Goal: Communication & Community: Answer question/provide support

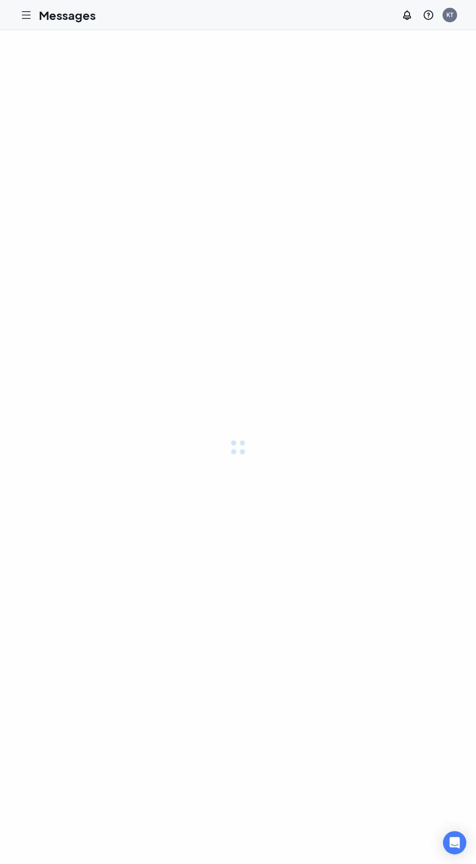
click at [22, 16] on icon "Hamburger" at bounding box center [26, 15] width 12 height 12
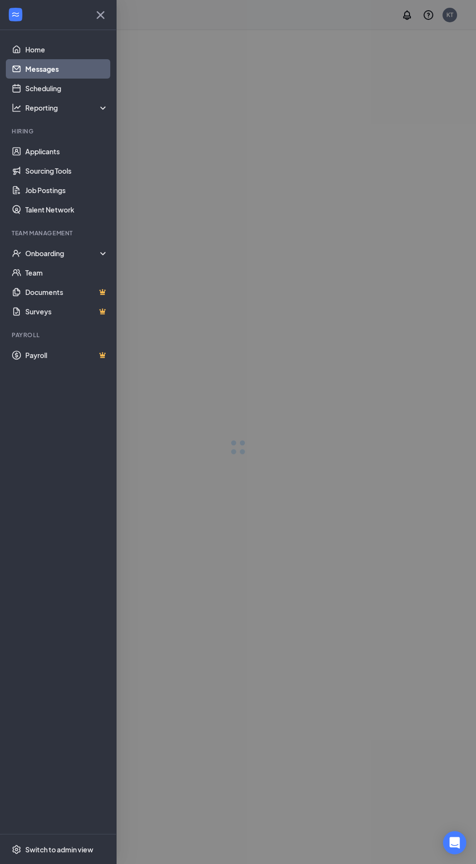
click at [291, 268] on div at bounding box center [238, 432] width 476 height 864
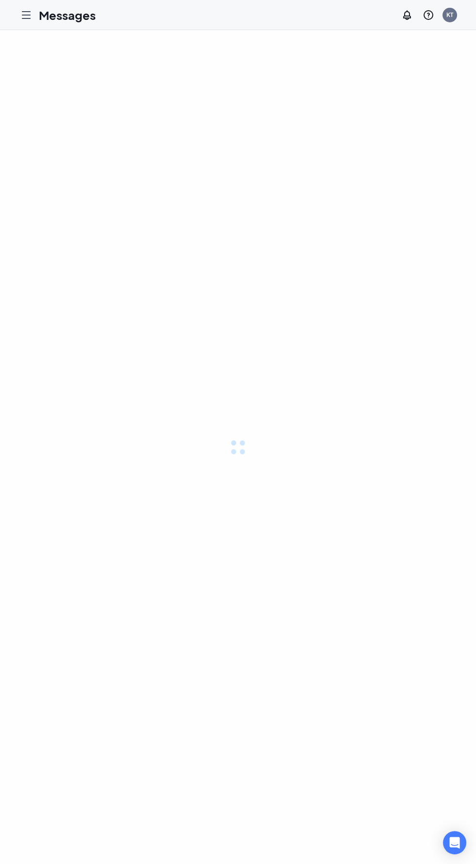
click at [22, 15] on icon "Hamburger" at bounding box center [26, 15] width 8 height 7
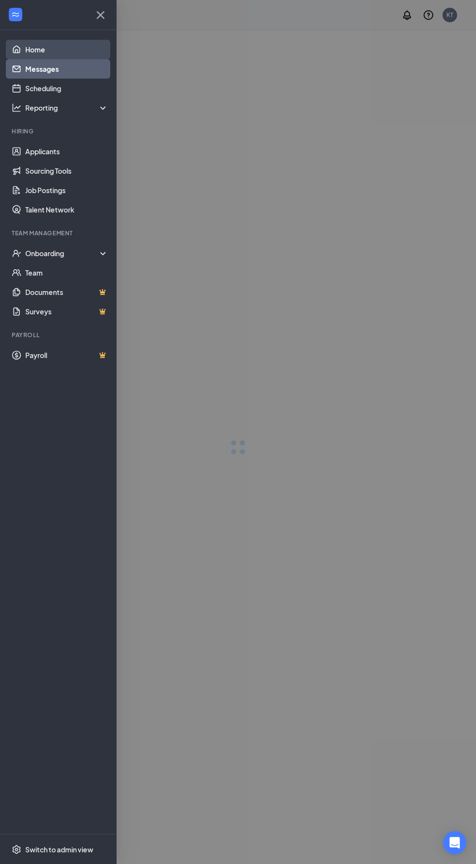
click at [33, 49] on link "Home" at bounding box center [66, 49] width 83 height 19
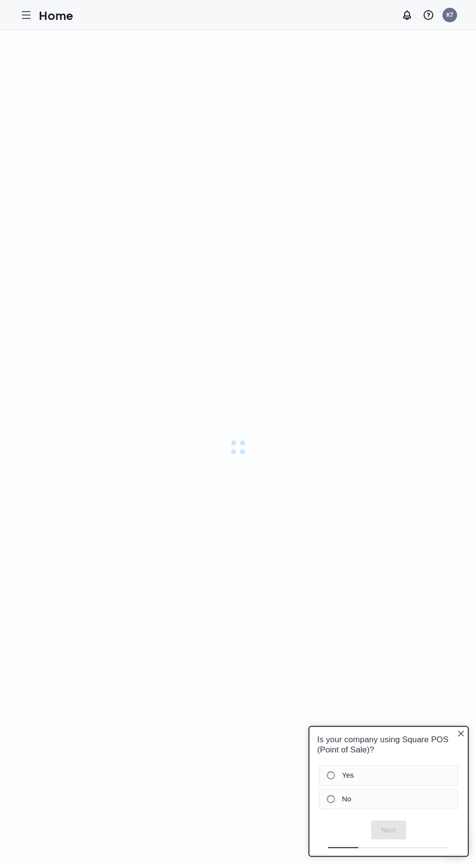
click at [26, 10] on icon "Hamburger" at bounding box center [26, 15] width 12 height 12
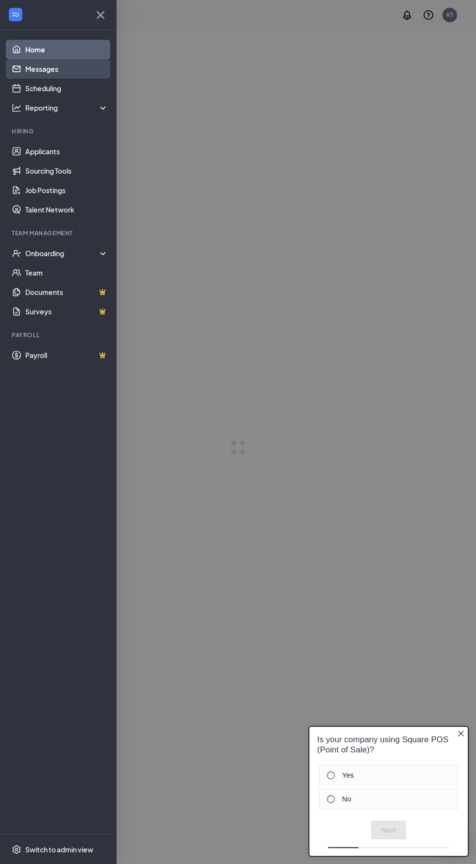
click at [45, 70] on link "Messages" at bounding box center [66, 68] width 83 height 19
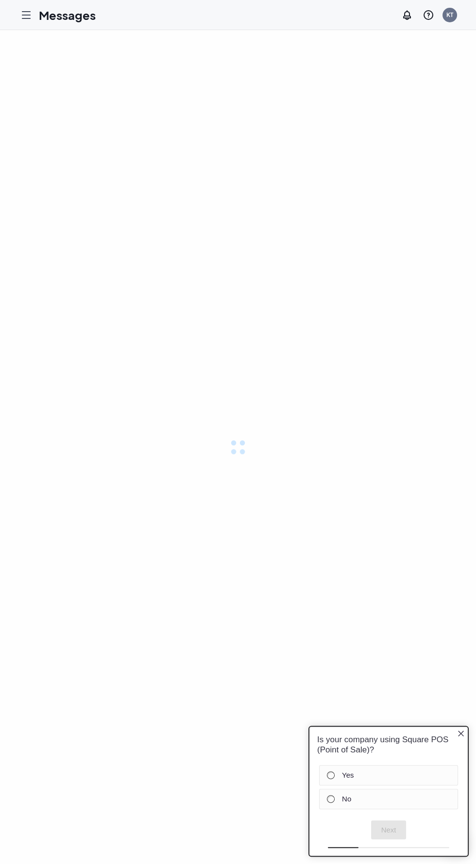
click at [452, 729] on div "Is your company using Square POS (Point of Sale)?" at bounding box center [388, 745] width 158 height 36
click at [330, 775] on div at bounding box center [331, 776] width 8 height 8
click at [389, 827] on button "Next" at bounding box center [388, 830] width 35 height 19
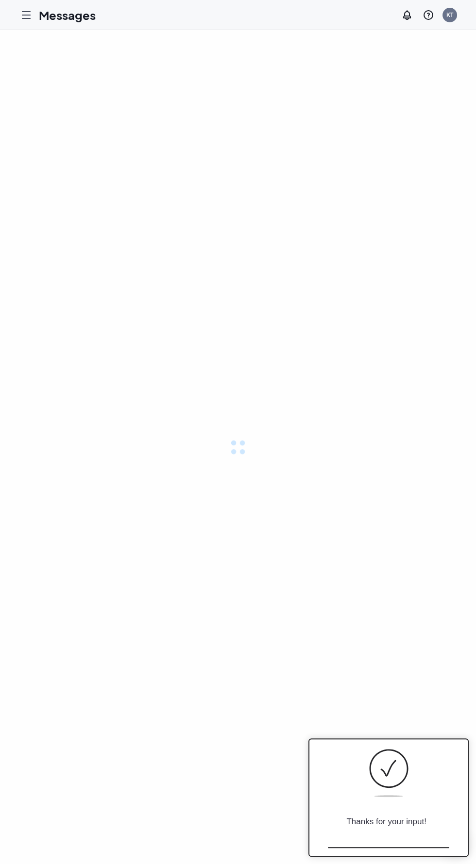
click at [420, 627] on div at bounding box center [238, 447] width 476 height 834
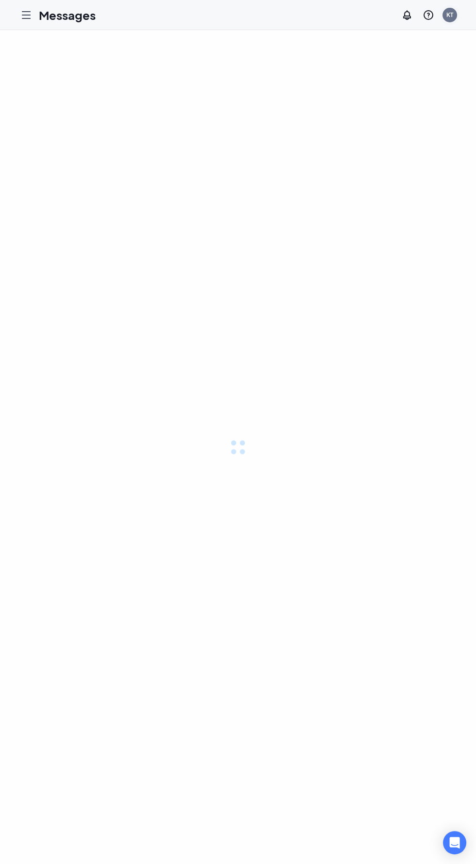
click at [449, 15] on div "KT" at bounding box center [449, 15] width 7 height 8
click at [372, 85] on link "Account settings" at bounding box center [400, 86] width 105 height 10
click at [29, 13] on icon "Hamburger" at bounding box center [26, 15] width 12 height 12
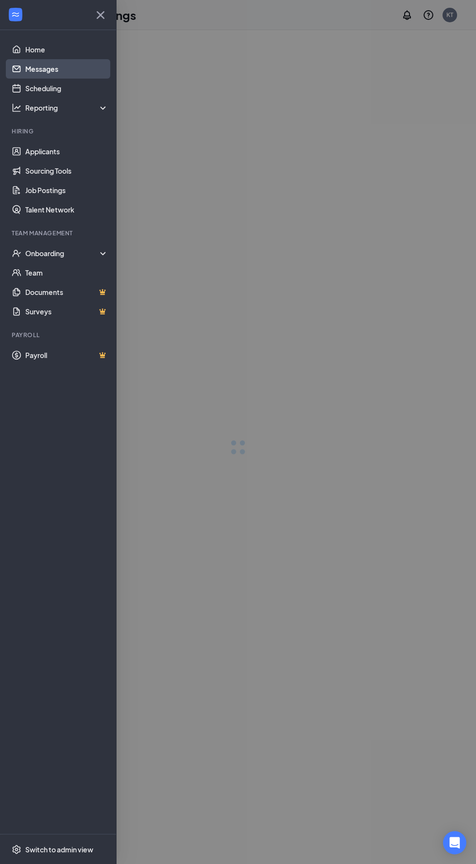
click at [29, 75] on link "Messages" at bounding box center [66, 68] width 83 height 19
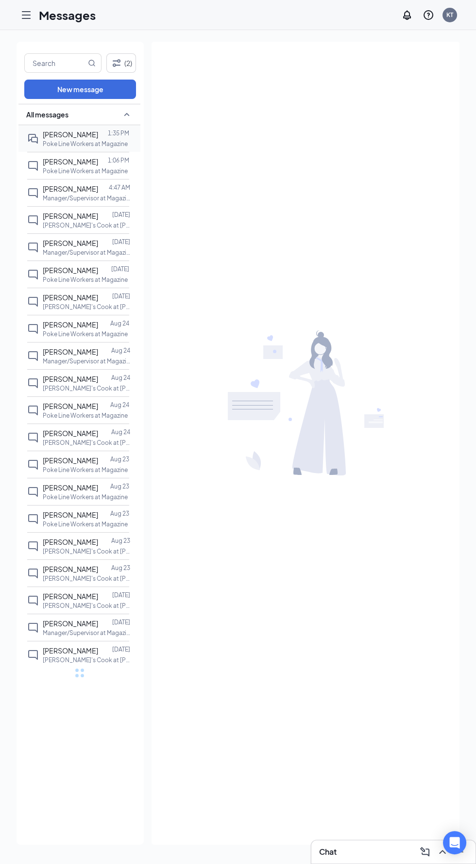
click at [75, 144] on p "Poke Line Workers at Magazine" at bounding box center [85, 144] width 85 height 8
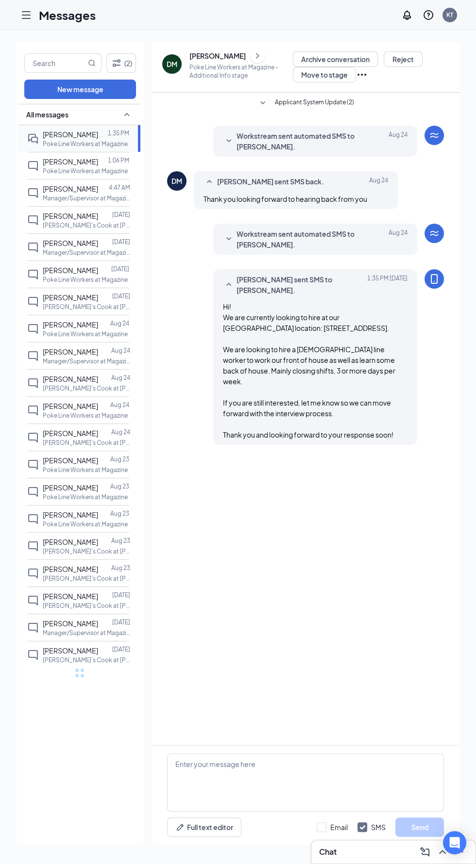
scroll to position [69, 0]
click at [67, 157] on span "[PERSON_NAME]" at bounding box center [70, 161] width 55 height 9
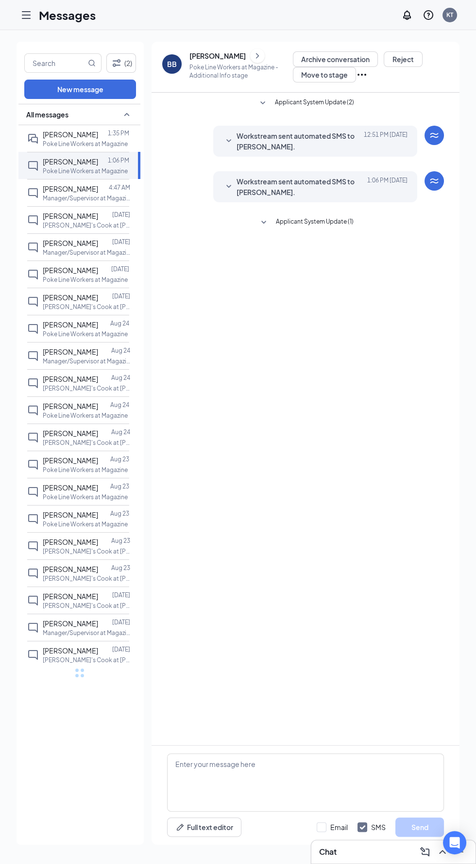
click at [171, 64] on div "BB" at bounding box center [172, 64] width 10 height 10
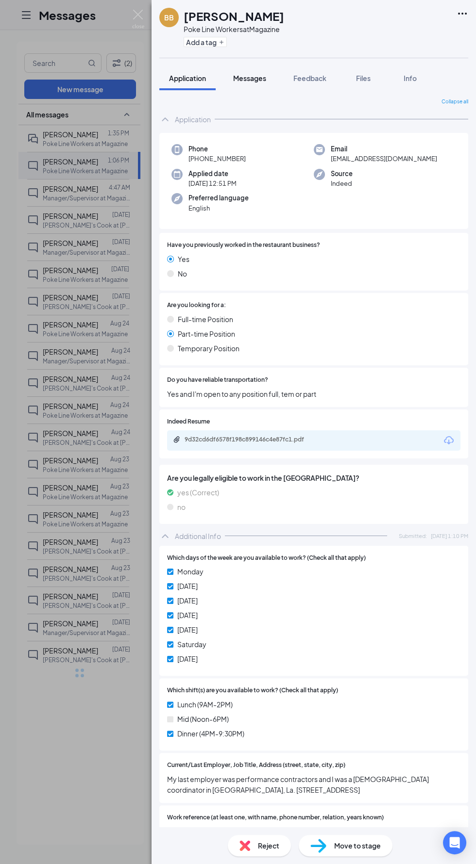
click at [247, 74] on span "Messages" at bounding box center [249, 78] width 33 height 9
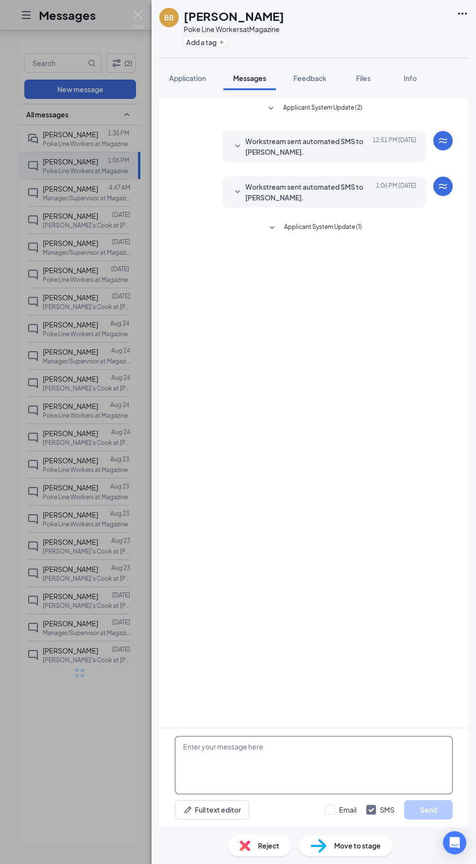
click at [263, 749] on textarea at bounding box center [314, 765] width 278 height 58
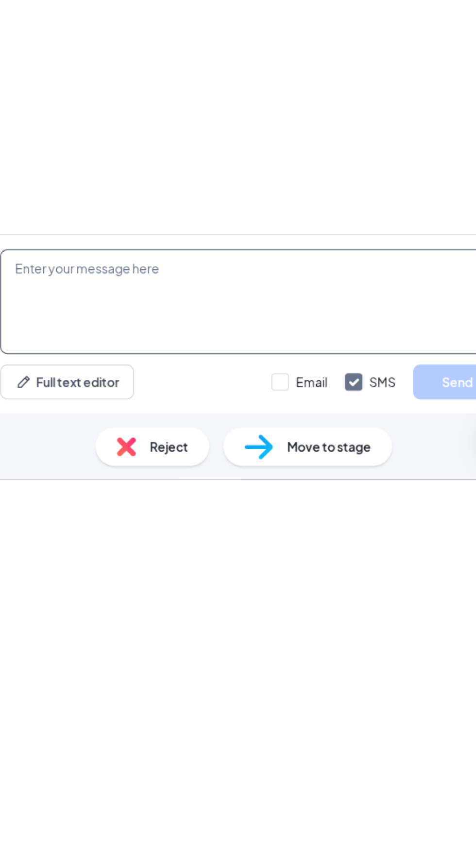
paste textarea "Hi! We are currently looking to hire at our [GEOGRAPHIC_DATA] location: [STREET…"
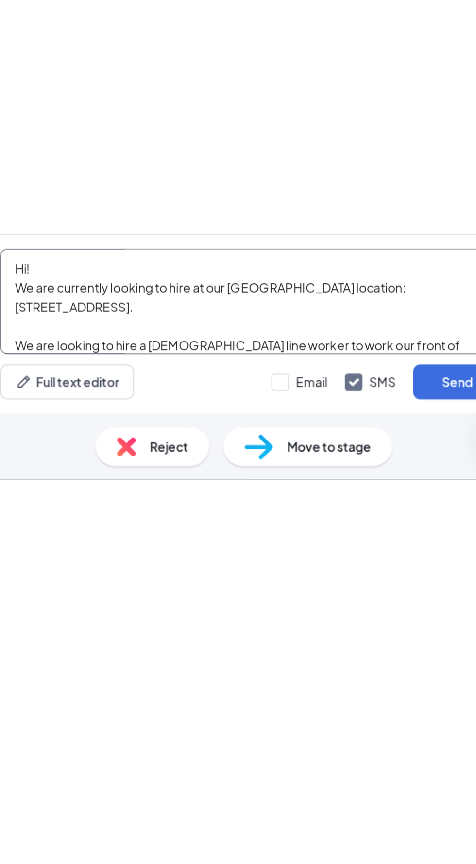
scroll to position [64, 0]
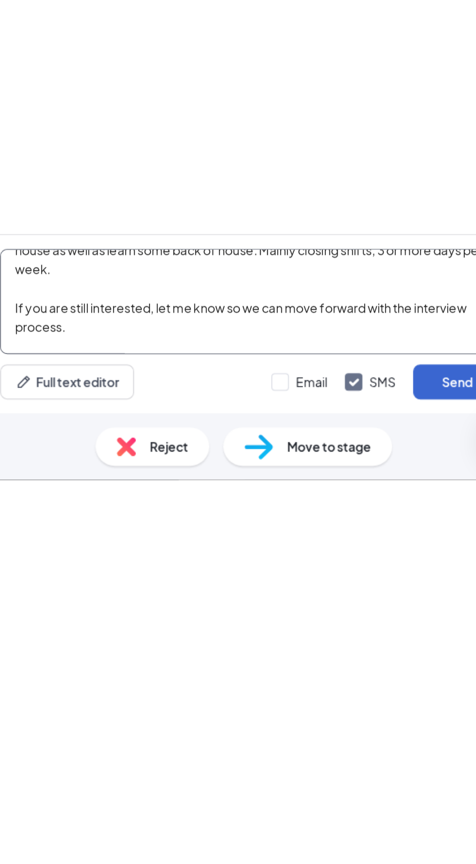
type textarea "Hi! We are currently looking to hire at our [GEOGRAPHIC_DATA] location: [STREET…"
click at [427, 813] on button "Send" at bounding box center [428, 809] width 49 height 19
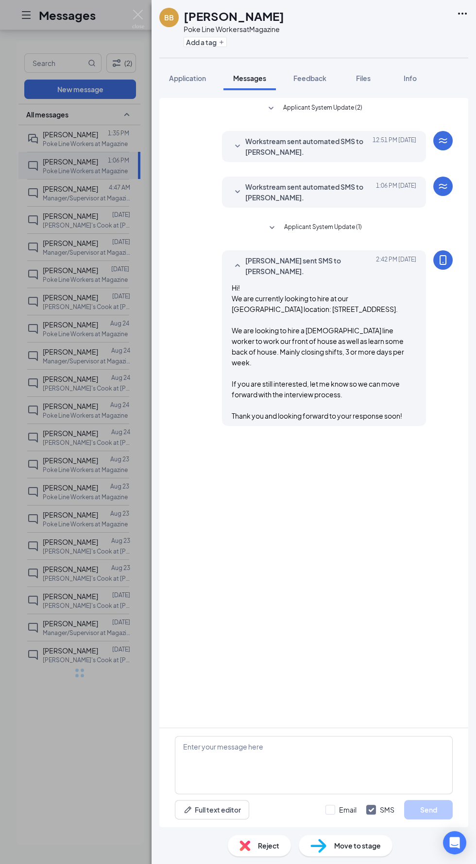
scroll to position [69, 0]
click at [74, 253] on div "[PERSON_NAME] Best Poke Line Workers at Magazine Add a tag Application Messages…" at bounding box center [238, 432] width 476 height 864
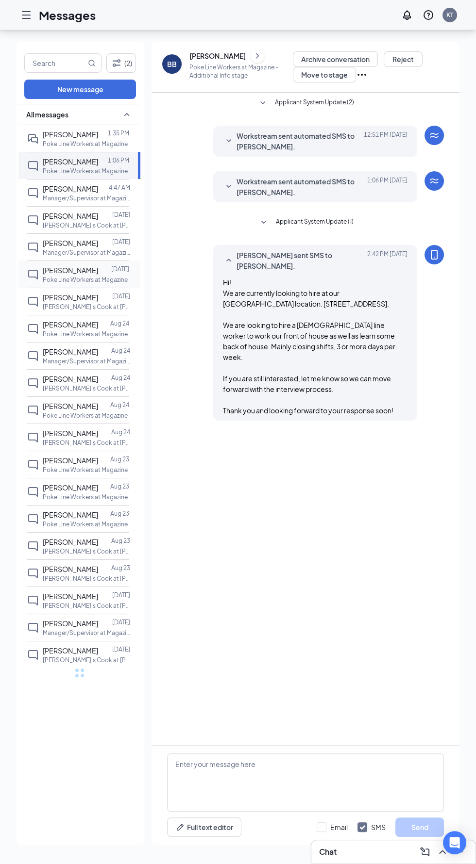
click at [62, 266] on span "[PERSON_NAME]" at bounding box center [70, 270] width 55 height 9
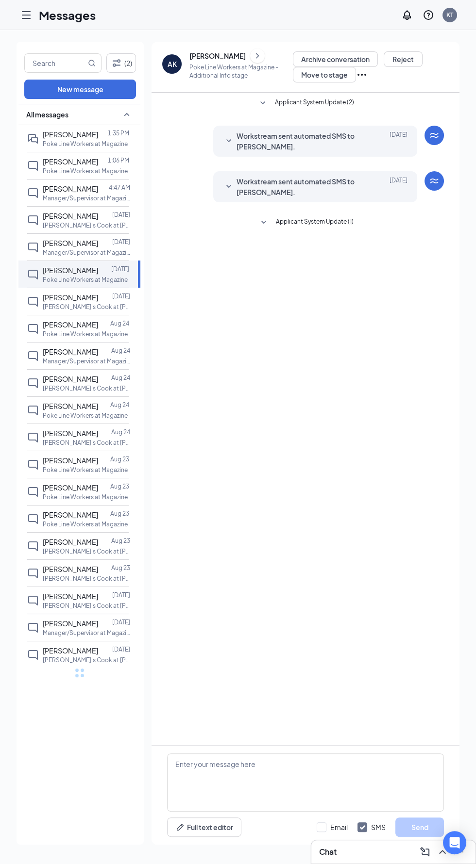
click at [168, 62] on div "AK" at bounding box center [171, 64] width 9 height 10
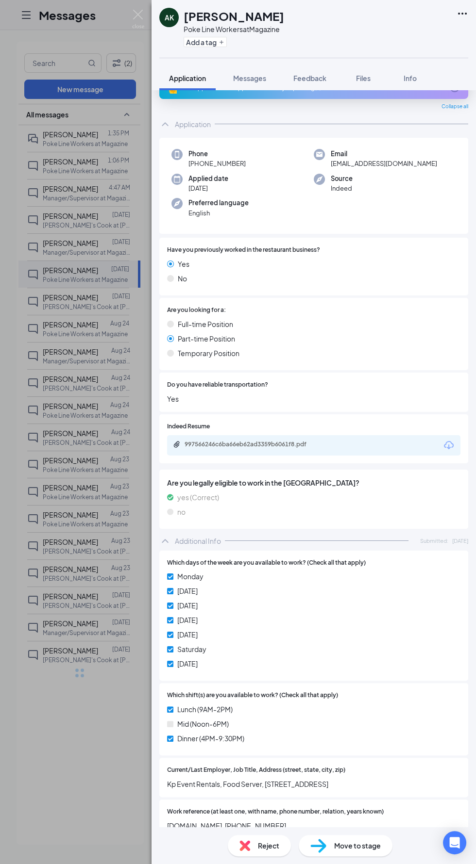
scroll to position [31, 0]
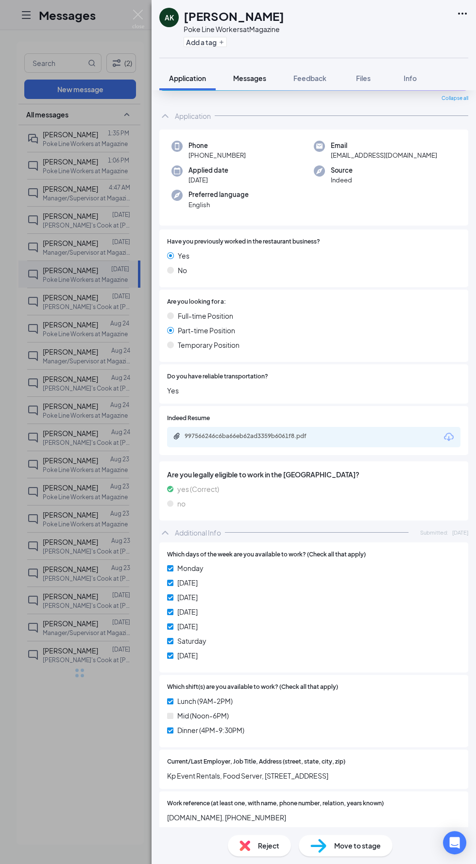
click at [255, 78] on span "Messages" at bounding box center [249, 78] width 33 height 9
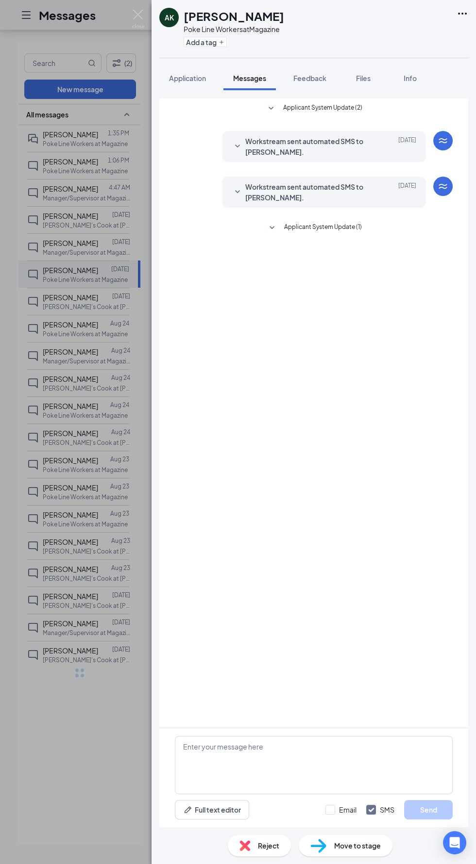
scroll to position [69, 0]
click at [283, 750] on textarea at bounding box center [314, 765] width 278 height 58
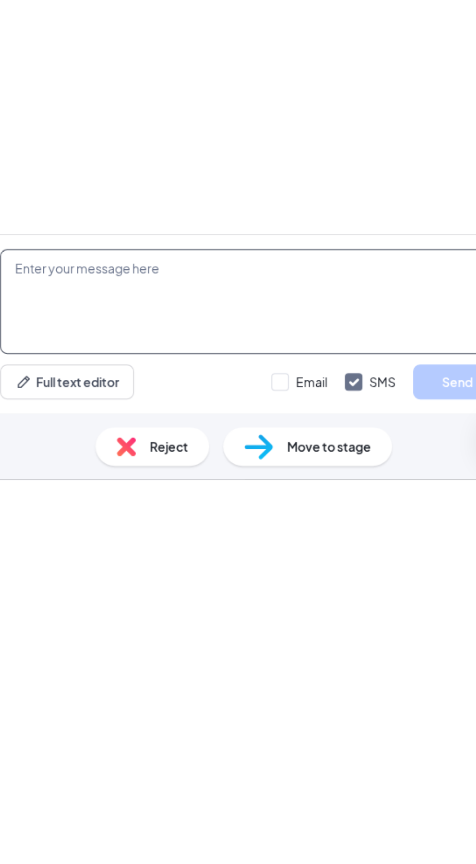
click at [233, 750] on textarea at bounding box center [314, 765] width 278 height 58
click at [210, 750] on textarea at bounding box center [314, 765] width 278 height 58
paste textarea "Hi! We are currently looking to hire at our [GEOGRAPHIC_DATA] location: [STREET…"
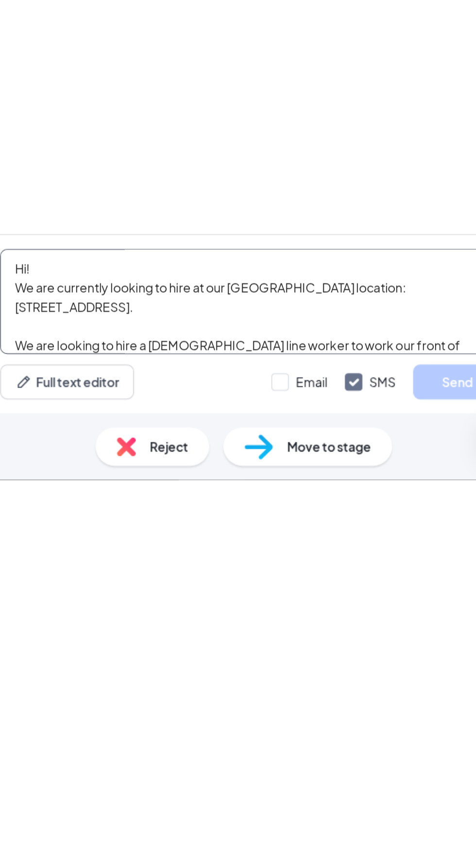
scroll to position [64, 0]
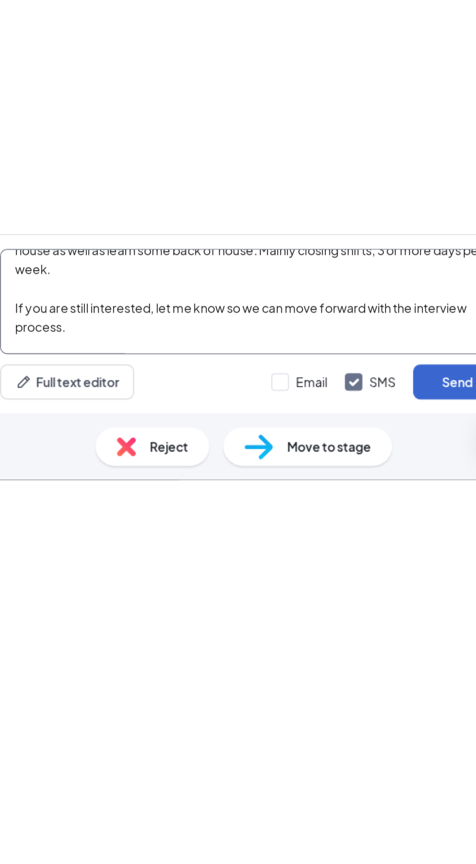
type textarea "Hi! We are currently looking to hire at our [GEOGRAPHIC_DATA] location: [STREET…"
click at [427, 811] on button "Send" at bounding box center [428, 809] width 49 height 19
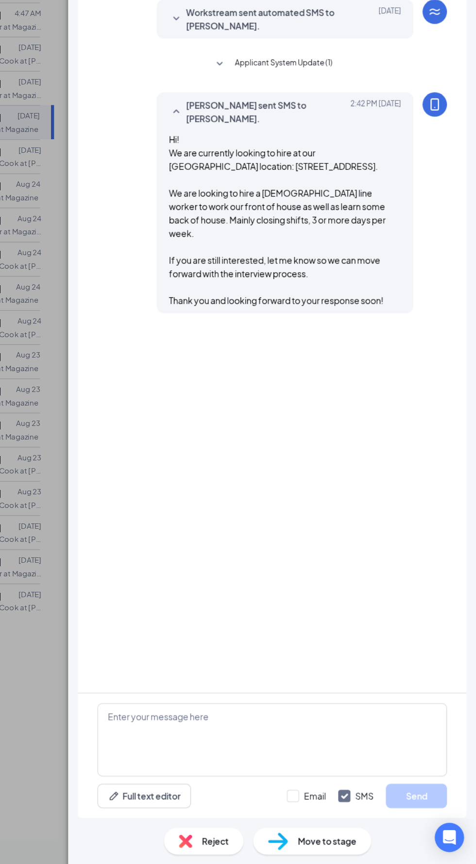
scroll to position [69, 0]
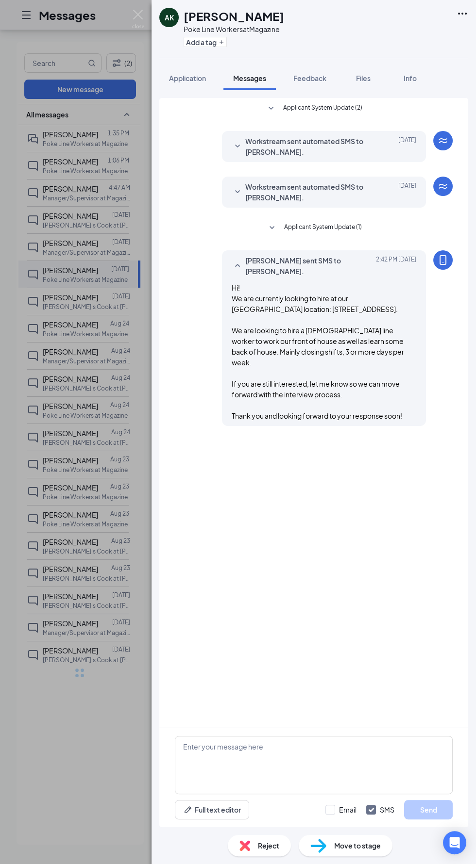
click at [66, 699] on div "AK [PERSON_NAME] Poke Line Workers at Magazine Add a tag Application Messages F…" at bounding box center [238, 432] width 476 height 864
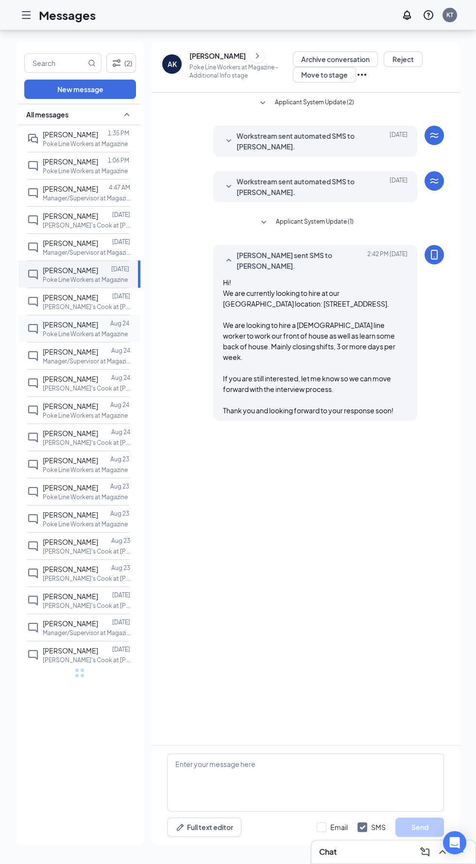
click at [60, 330] on p "Poke Line Workers at Magazine" at bounding box center [85, 334] width 85 height 8
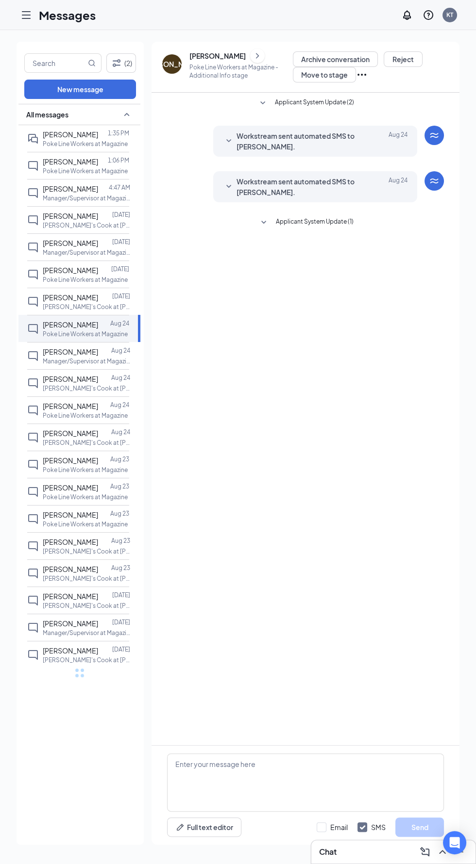
click at [171, 64] on div "[PERSON_NAME]" at bounding box center [172, 64] width 56 height 10
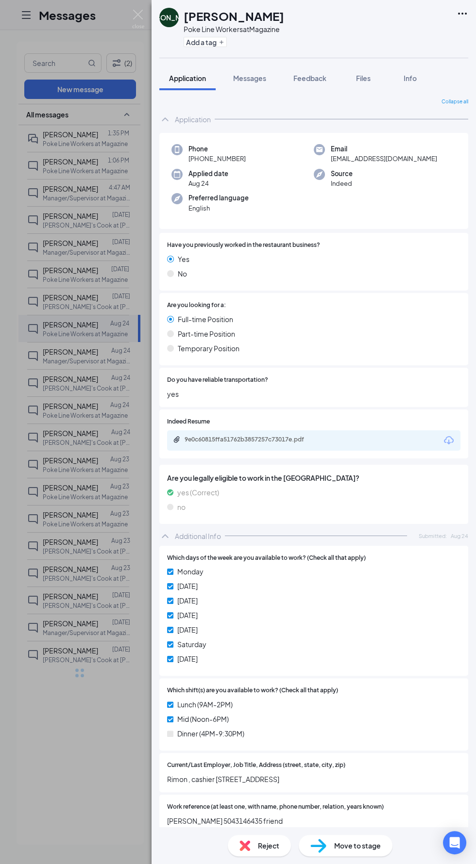
click at [71, 758] on div "[PERSON_NAME] Poke Line Workers at Magazine Add a tag Application Messages Feed…" at bounding box center [238, 432] width 476 height 864
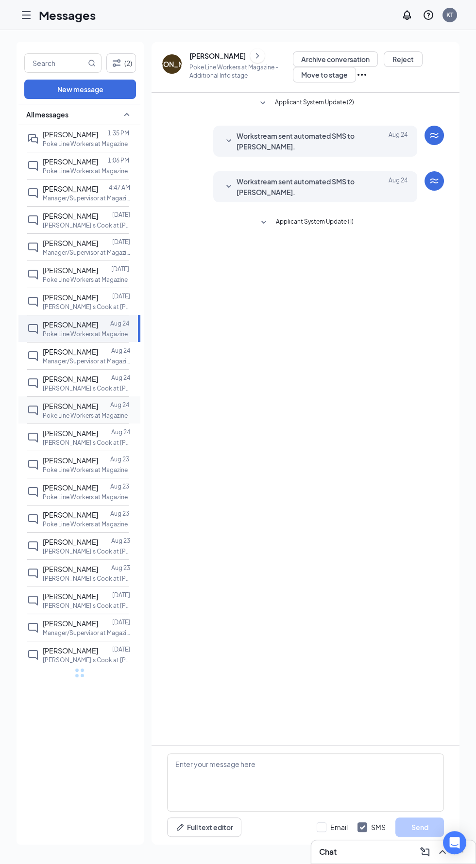
click at [50, 407] on span "[PERSON_NAME]" at bounding box center [70, 406] width 55 height 9
click at [168, 62] on div "KE" at bounding box center [172, 64] width 8 height 10
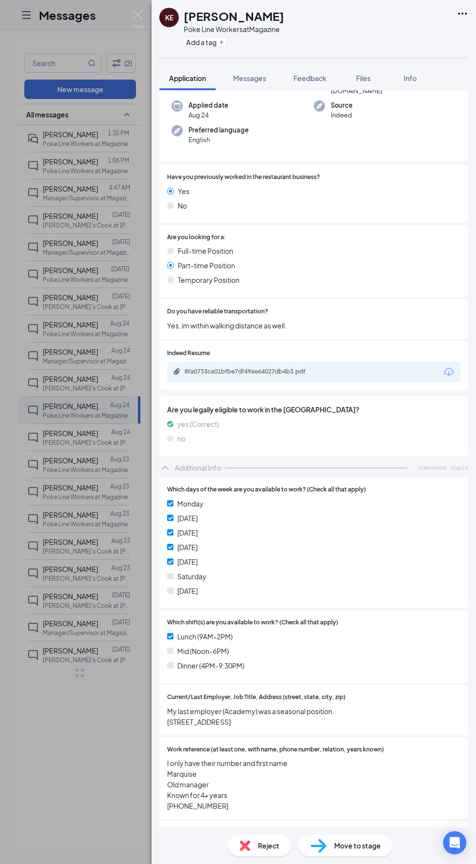
click at [80, 741] on div "KE [PERSON_NAME] Poke Line Workers at Magazine Add a tag Application Messages F…" at bounding box center [238, 432] width 476 height 864
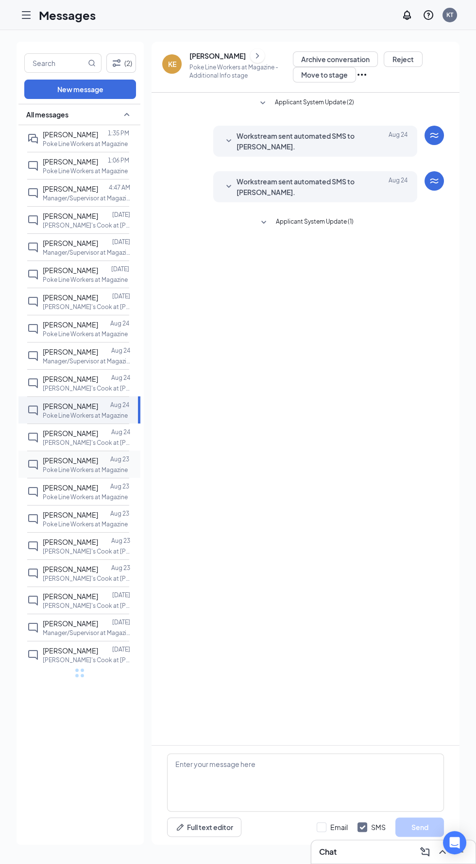
click at [52, 459] on span "[PERSON_NAME]" at bounding box center [70, 460] width 55 height 9
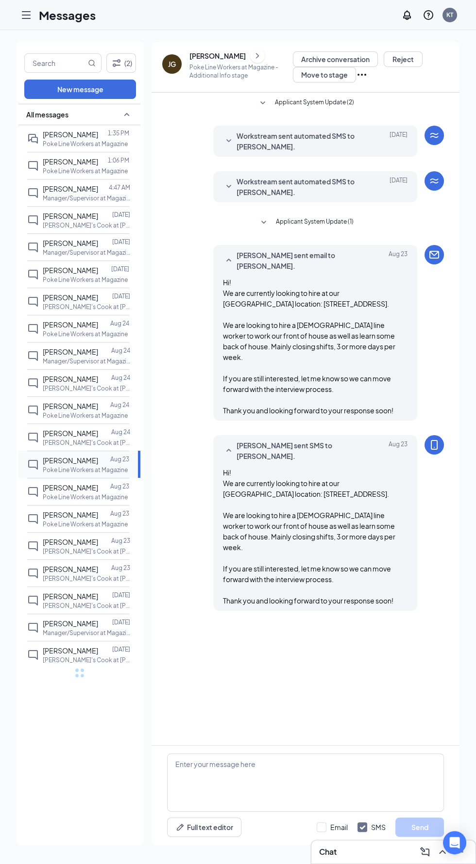
scroll to position [69, 0]
click at [61, 140] on p "Poke Line Workers at Magazine" at bounding box center [85, 144] width 85 height 8
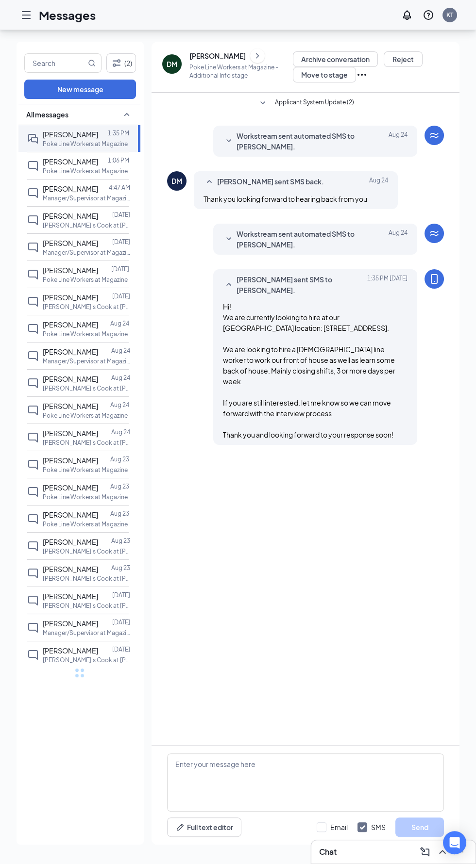
click at [221, 176] on span "[PERSON_NAME] sent SMS back." at bounding box center [270, 182] width 107 height 12
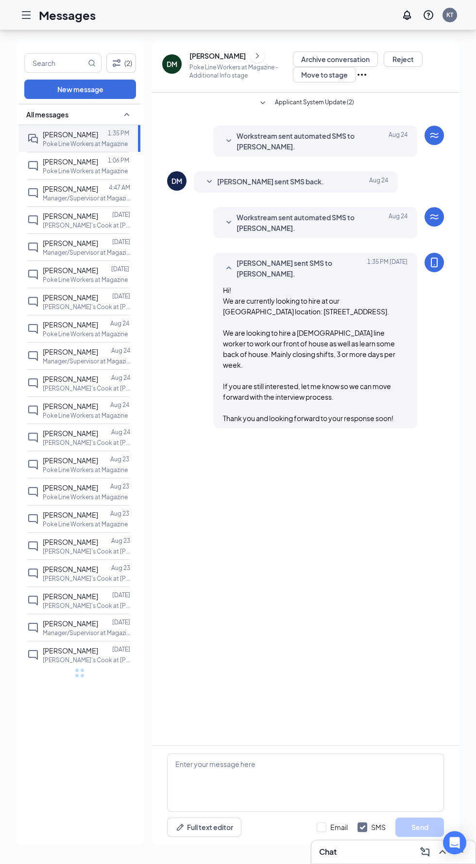
click at [218, 176] on span "[PERSON_NAME] sent SMS back." at bounding box center [270, 182] width 107 height 12
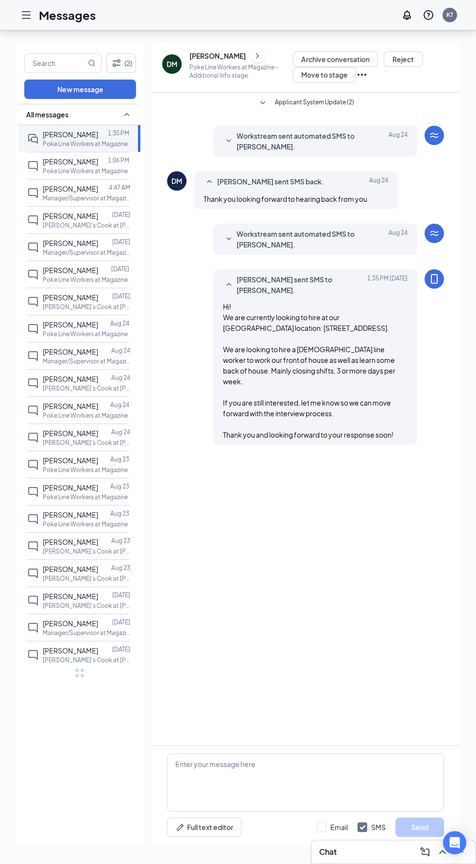
click at [228, 237] on icon "SmallChevronDown" at bounding box center [228, 238] width 5 height 3
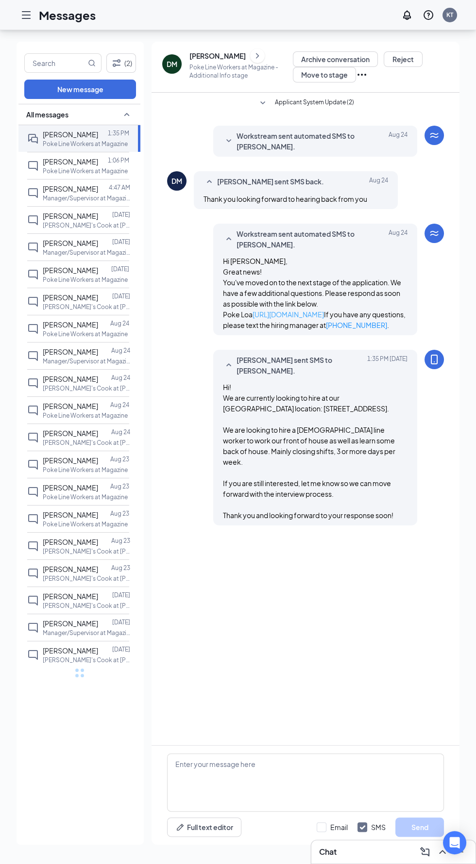
click at [252, 310] on link "[URL][DOMAIN_NAME]" at bounding box center [287, 314] width 71 height 9
click at [238, 229] on span "Workstream sent automated SMS to [PERSON_NAME]." at bounding box center [299, 239] width 127 height 21
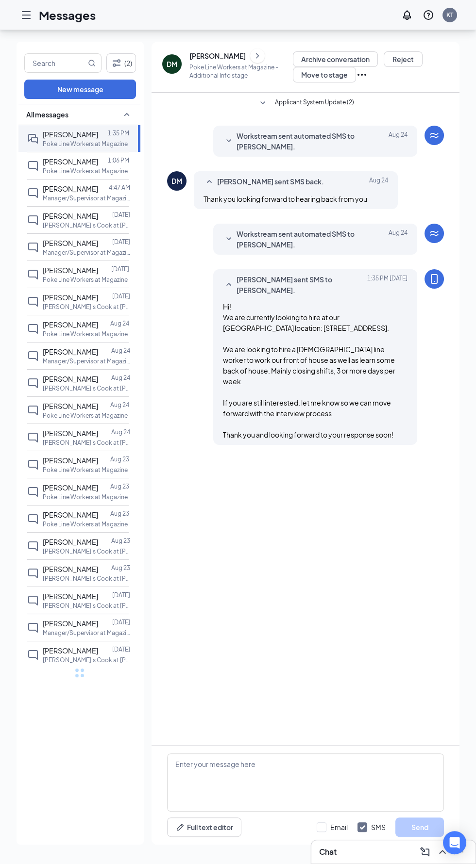
click at [237, 131] on span "Workstream sent automated SMS to [PERSON_NAME]." at bounding box center [299, 141] width 127 height 21
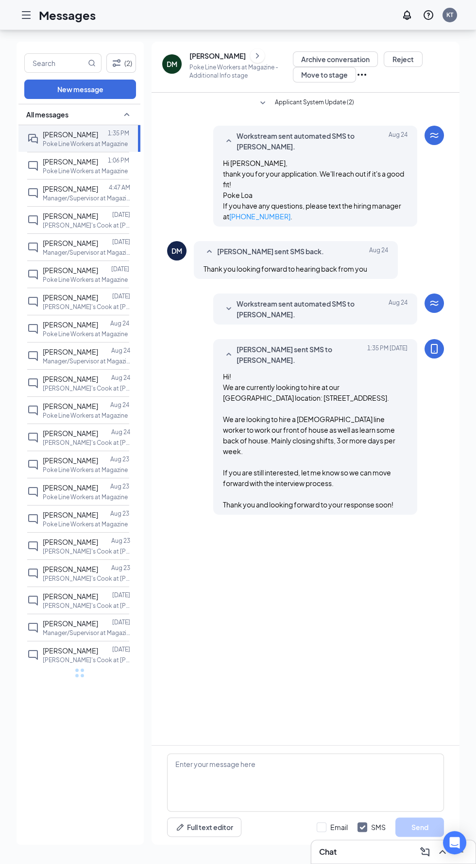
click at [239, 131] on span "Workstream sent automated SMS to [PERSON_NAME]." at bounding box center [299, 141] width 127 height 21
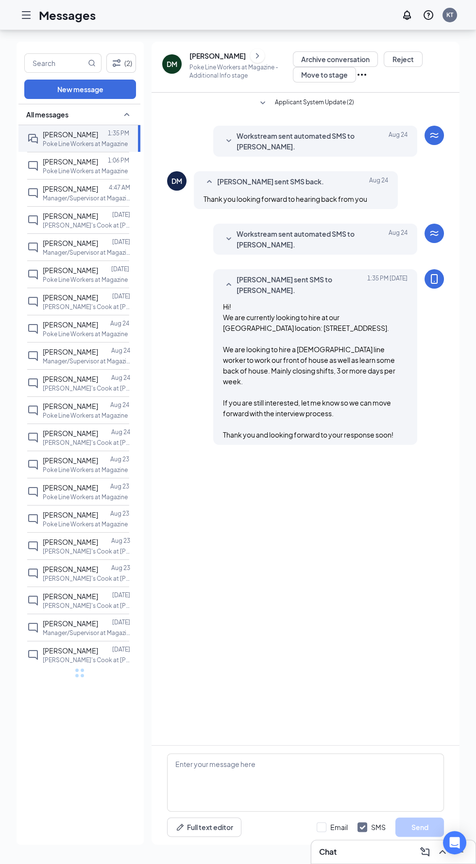
scroll to position [0, 0]
